Goal: Task Accomplishment & Management: Manage account settings

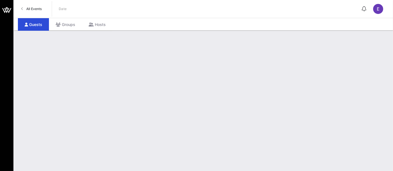
click at [31, 11] on link "All Events" at bounding box center [31, 8] width 27 height 9
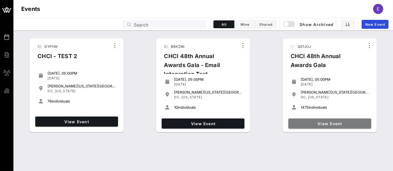
click at [325, 126] on link "View Event" at bounding box center [330, 124] width 83 height 10
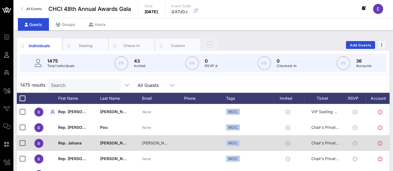
scroll to position [18, 0]
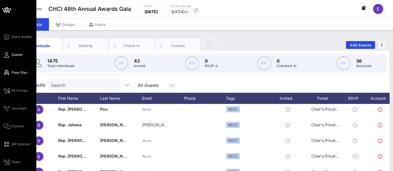
click at [15, 73] on span "Floor Plan" at bounding box center [19, 72] width 16 height 5
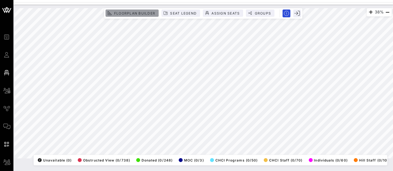
click at [138, 12] on span "Floorplan Builder" at bounding box center [134, 13] width 41 height 4
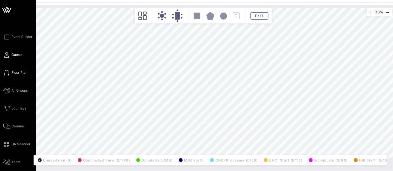
click at [16, 55] on span "Guests" at bounding box center [16, 54] width 11 height 5
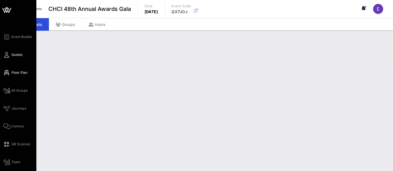
click at [18, 72] on span "Floor Plan" at bounding box center [19, 72] width 16 height 5
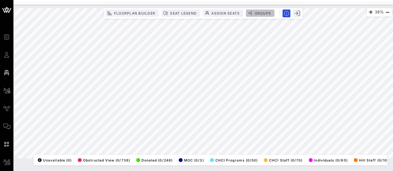
click at [264, 12] on span "Groups" at bounding box center [262, 13] width 17 height 4
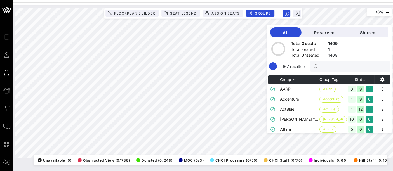
click at [338, 69] on input "text" at bounding box center [354, 66] width 66 height 7
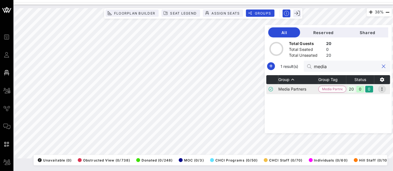
type input "media"
click at [383, 89] on icon "button" at bounding box center [382, 89] width 7 height 7
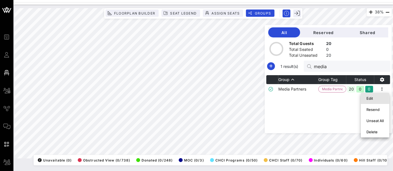
click at [375, 99] on div "Edit" at bounding box center [375, 98] width 17 height 4
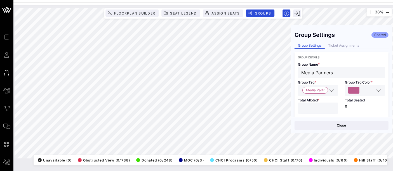
click at [314, 110] on input "**" at bounding box center [318, 108] width 34 height 7
type input "*"
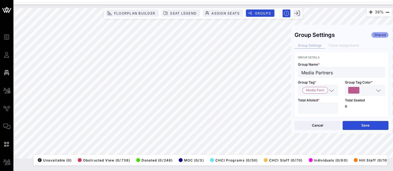
type input "**"
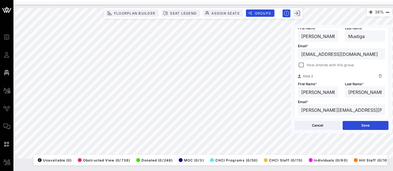
scroll to position [143, 0]
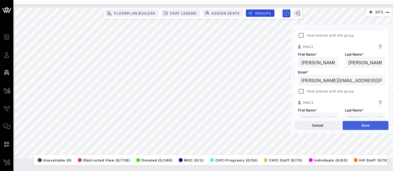
type input "**"
click at [366, 123] on button "Save" at bounding box center [366, 125] width 46 height 9
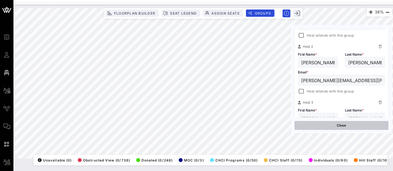
click at [347, 126] on button "Close" at bounding box center [342, 125] width 94 height 9
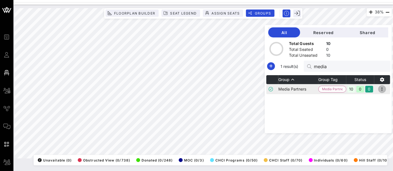
click at [382, 87] on icon "button" at bounding box center [382, 89] width 7 height 7
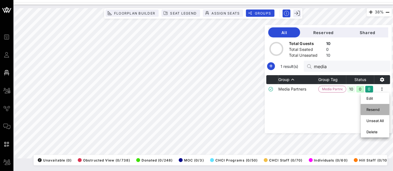
click at [378, 110] on div "Resend" at bounding box center [375, 109] width 17 height 4
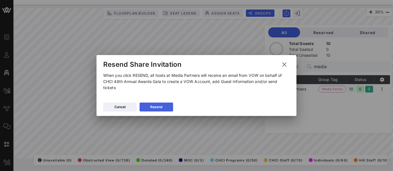
click at [156, 107] on icon at bounding box center [156, 107] width 4 height 5
